Goal: Navigation & Orientation: Find specific page/section

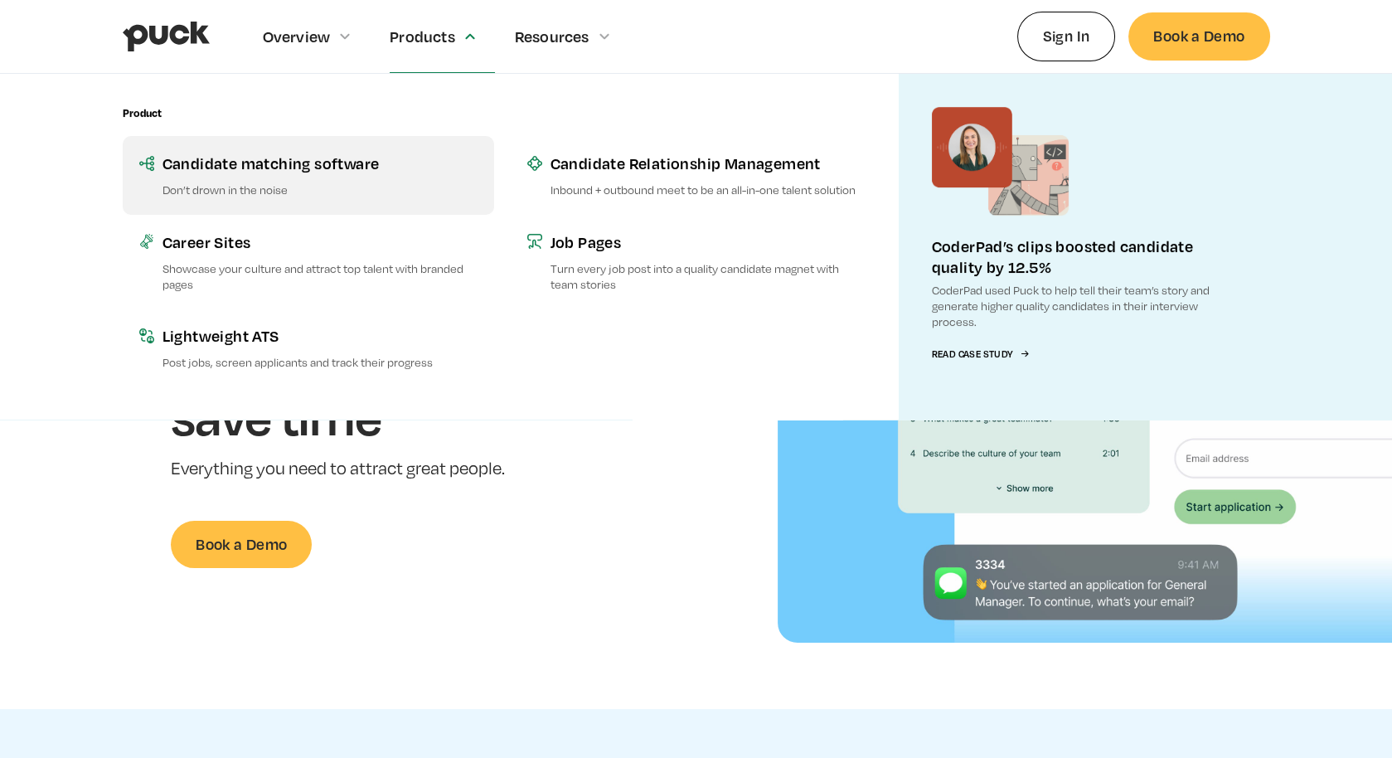
click at [277, 168] on div "Candidate matching software" at bounding box center [319, 163] width 315 height 21
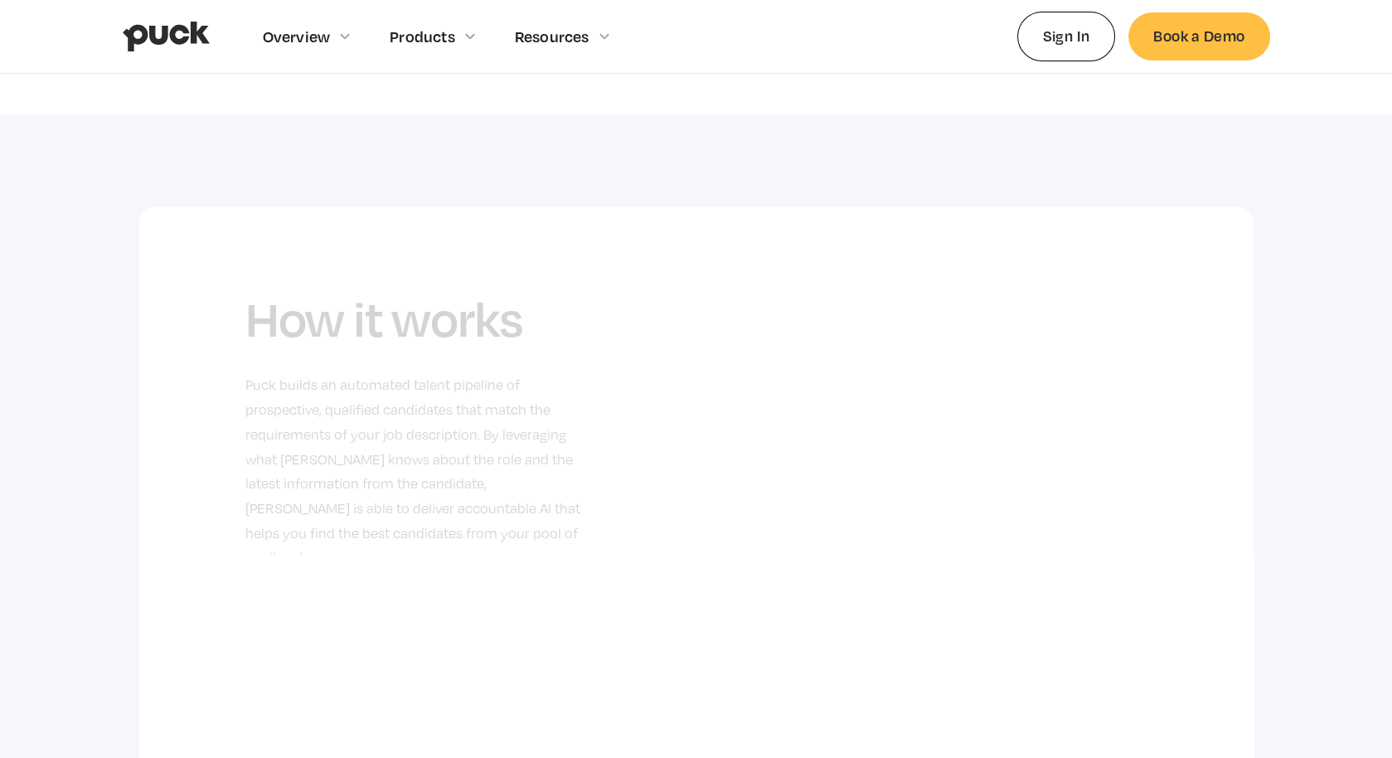
scroll to position [642, 0]
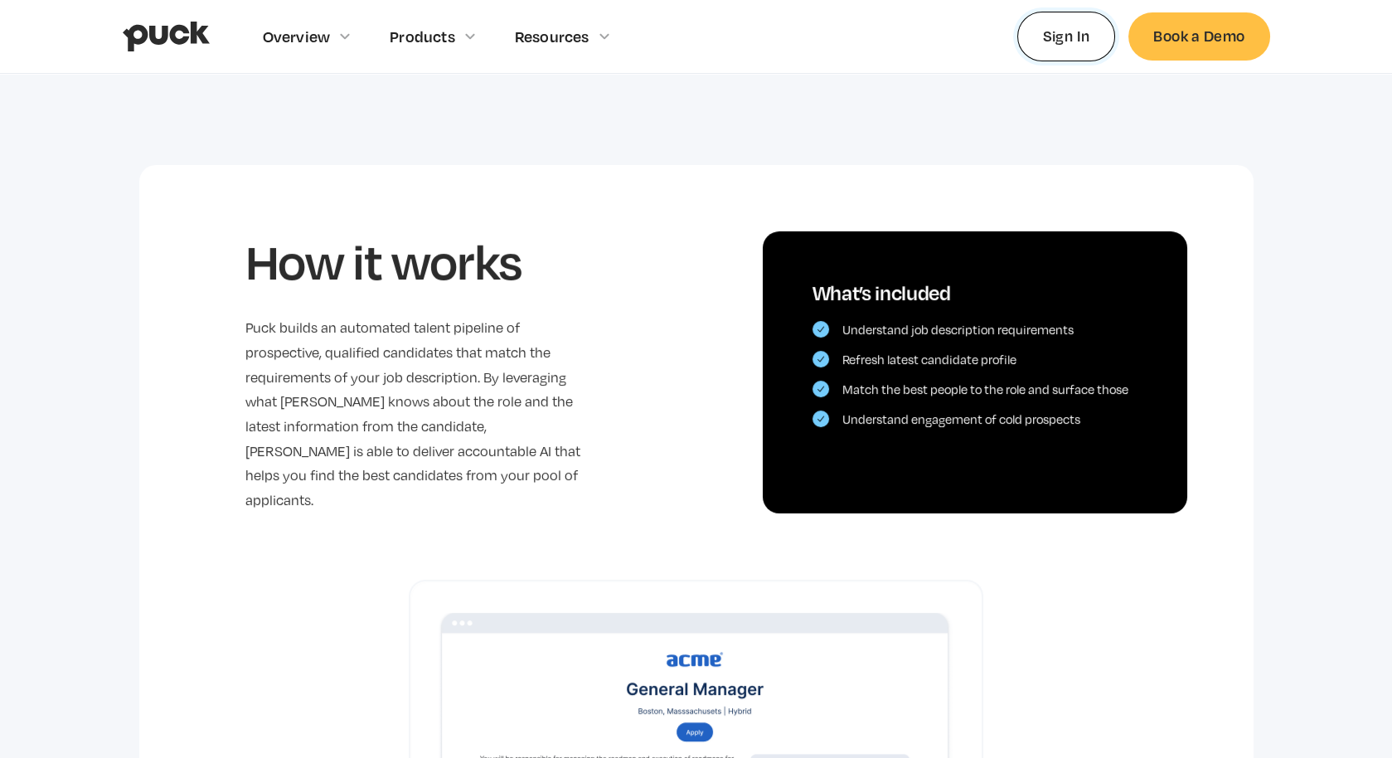
click at [1049, 37] on link "Sign In" at bounding box center [1066, 36] width 99 height 49
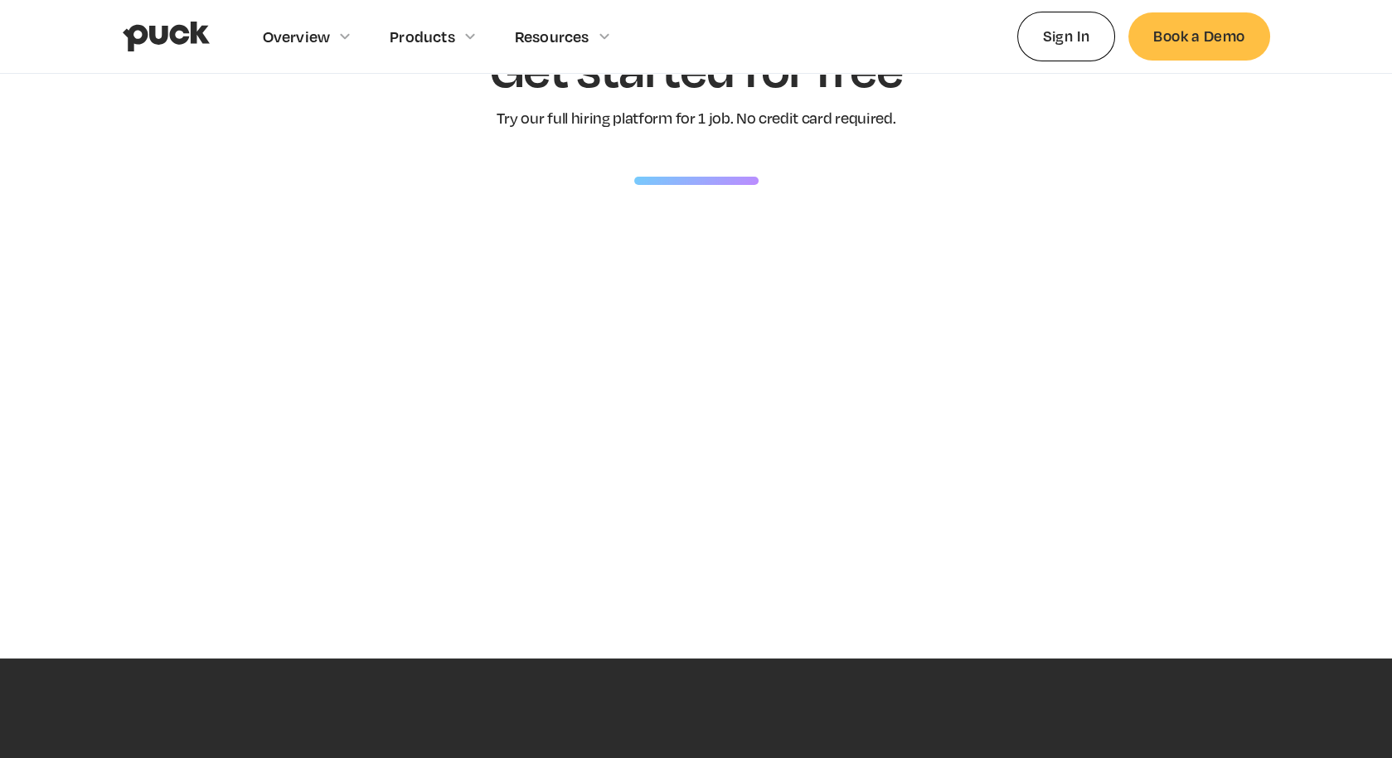
scroll to position [111, 0]
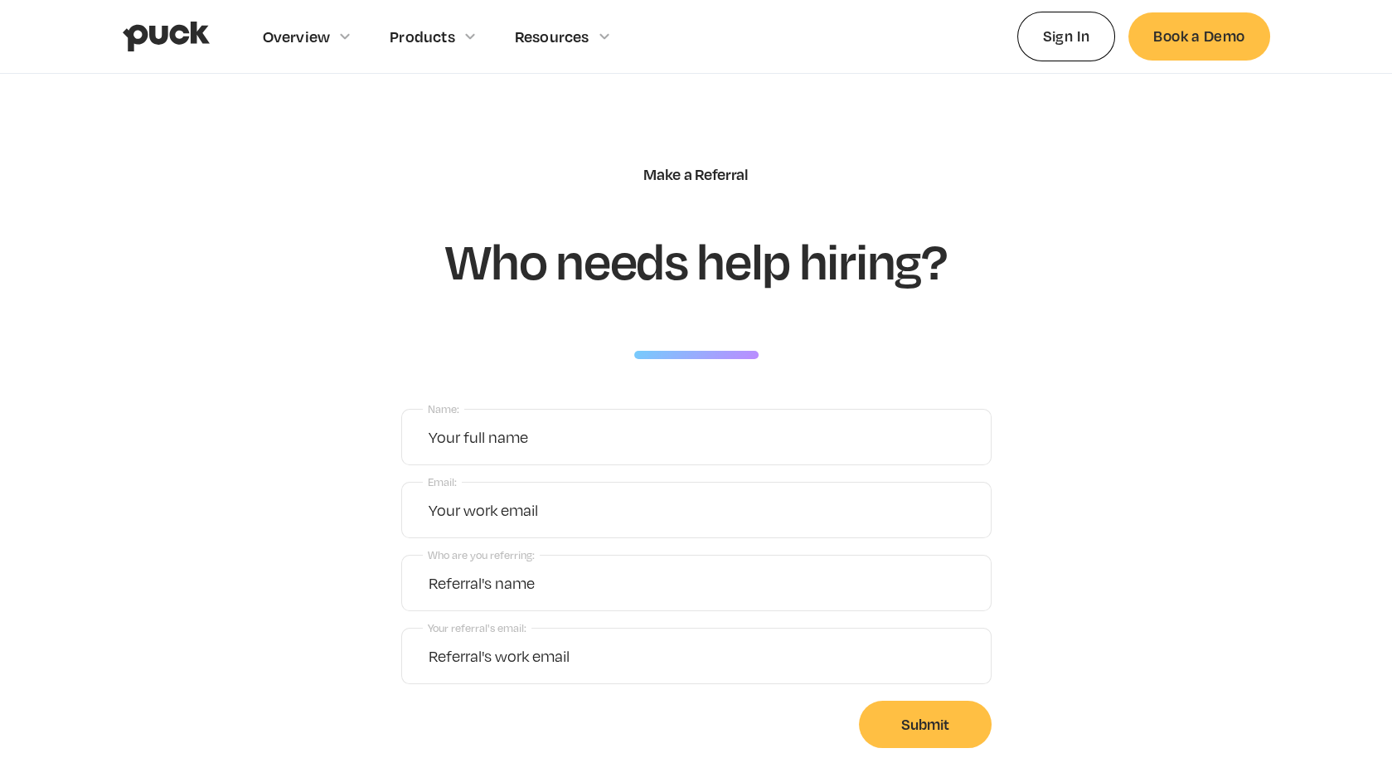
click at [159, 36] on img "home" at bounding box center [166, 37] width 87 height 32
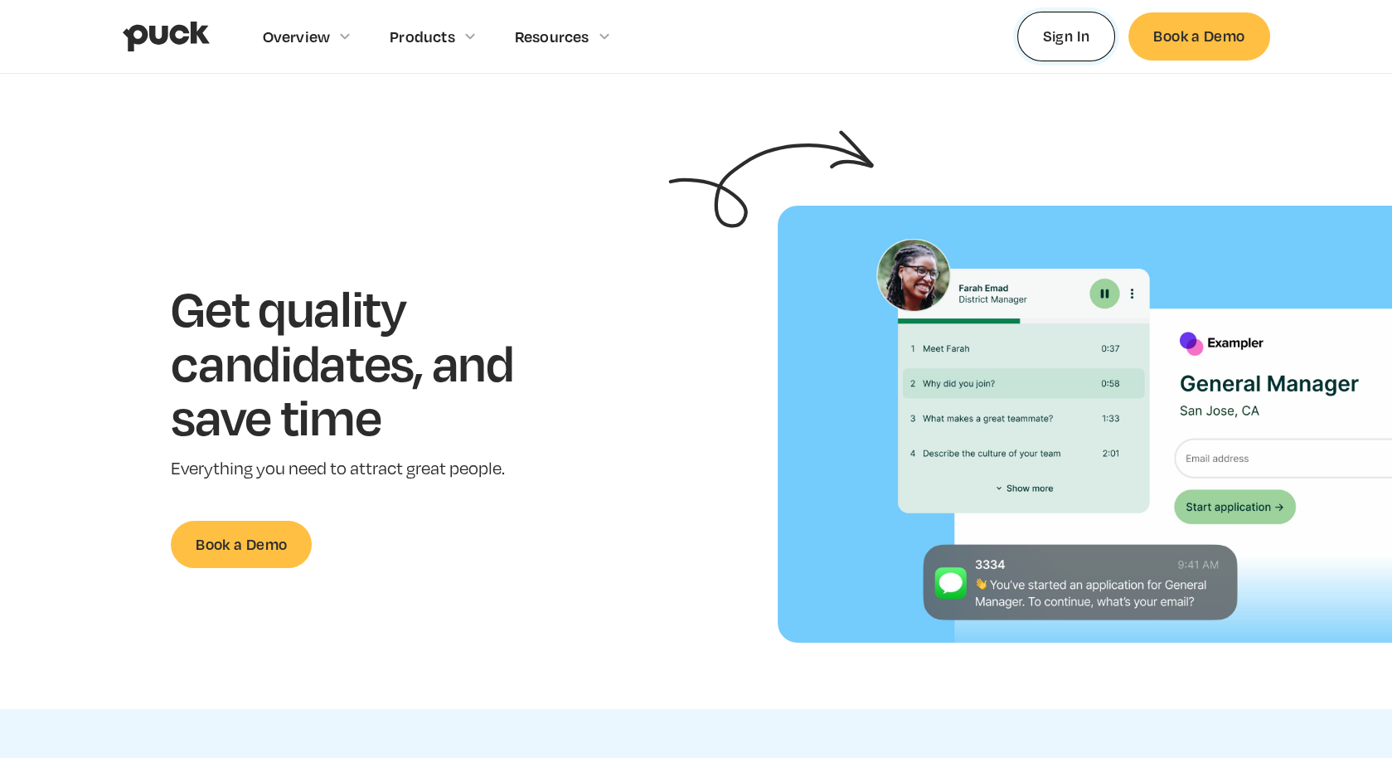
click at [1077, 46] on link "Sign In" at bounding box center [1066, 36] width 99 height 49
